Goal: Navigation & Orientation: Find specific page/section

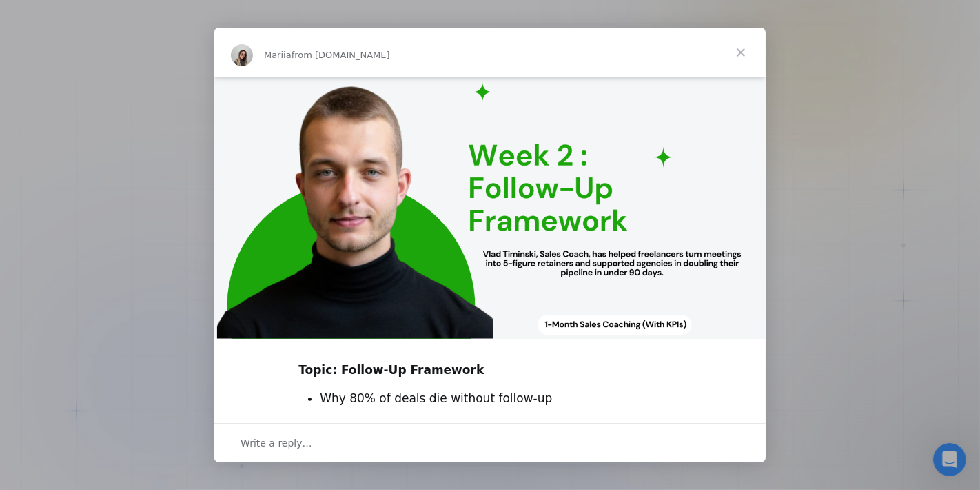
scroll to position [447, 0]
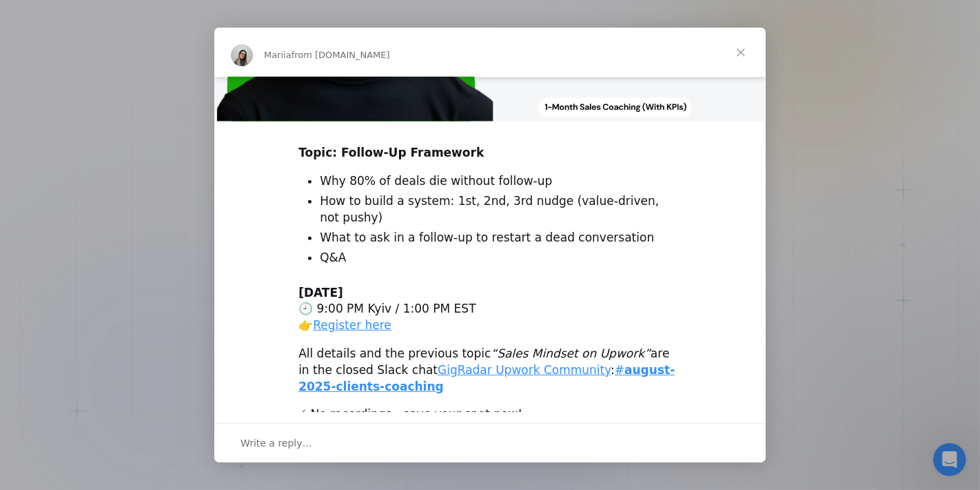
click at [743, 51] on span "Close" at bounding box center [741, 53] width 50 height 50
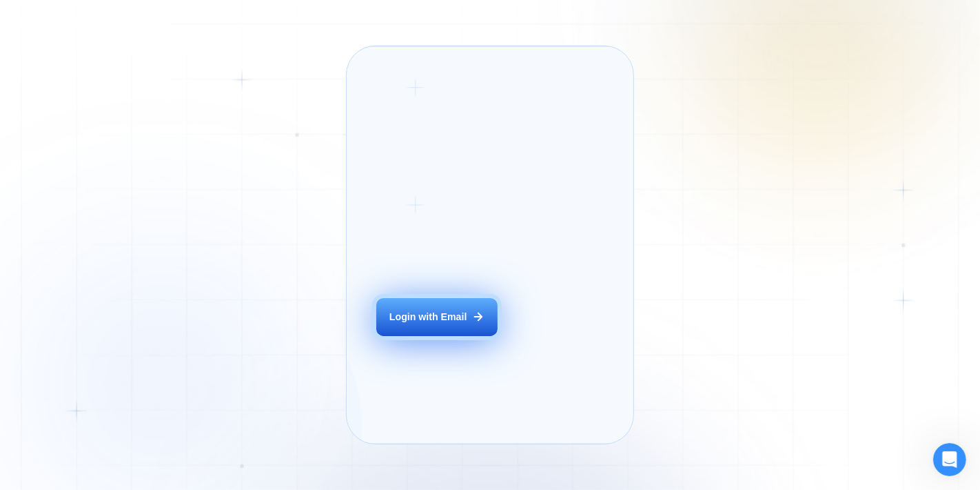
click at [461, 324] on div "Login with Email" at bounding box center [429, 317] width 78 height 14
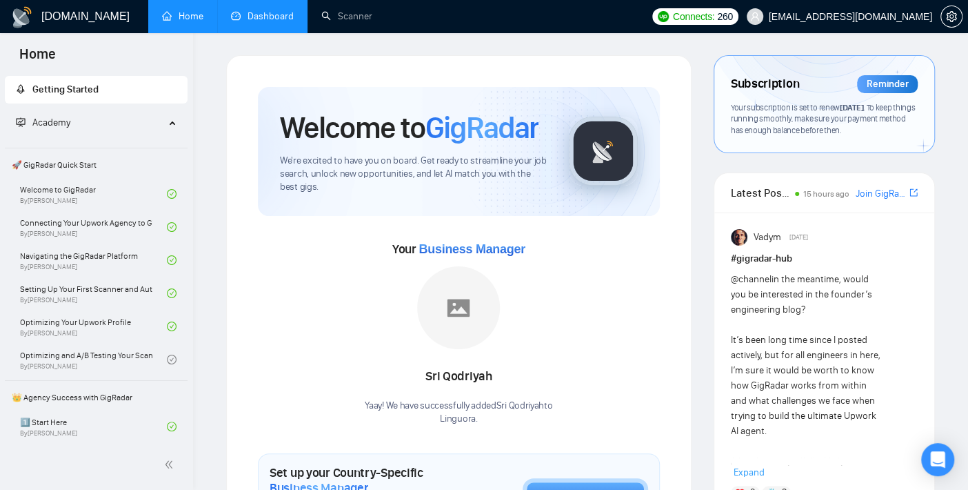
click at [243, 13] on link "Dashboard" at bounding box center [262, 16] width 63 height 12
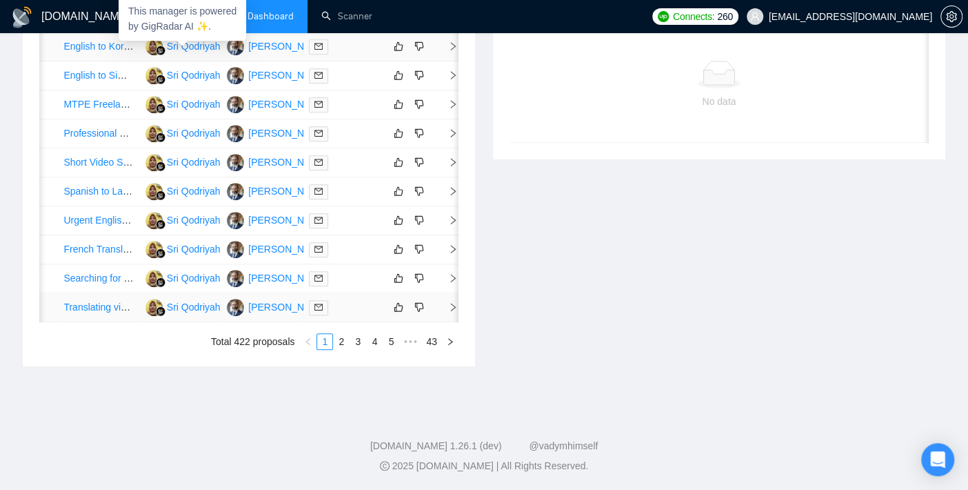
scroll to position [689, 0]
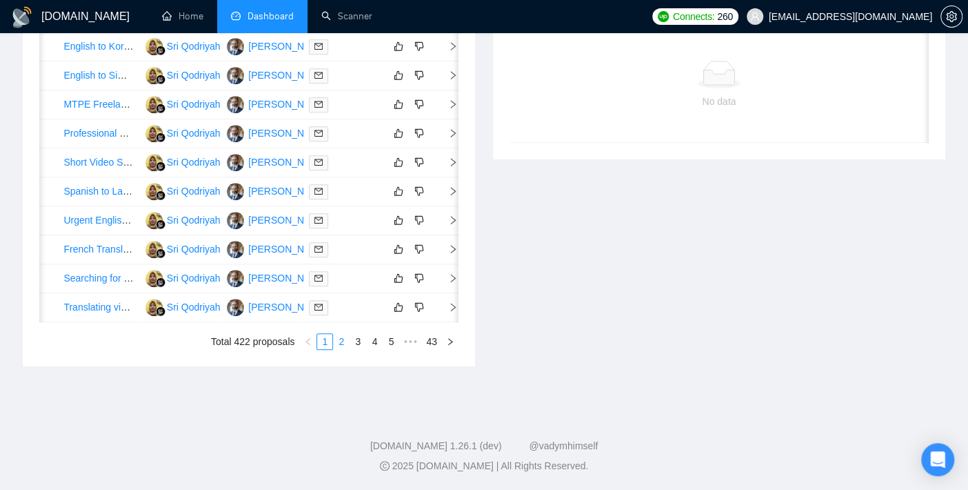
click at [339, 349] on link "2" at bounding box center [341, 341] width 15 height 15
